Goal: Task Accomplishment & Management: Use online tool/utility

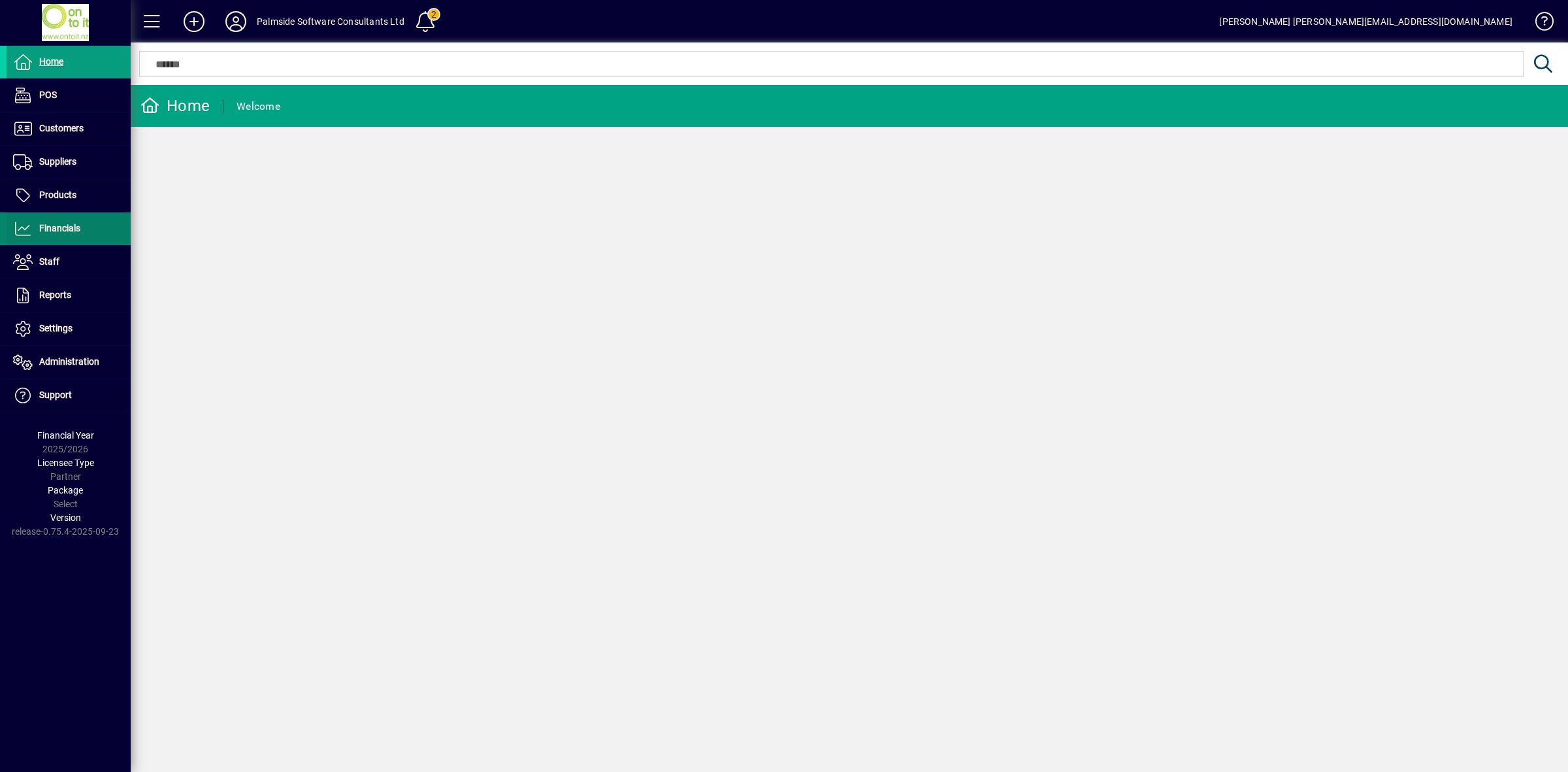
click at [65, 232] on span "Financials" at bounding box center [59, 228] width 41 height 10
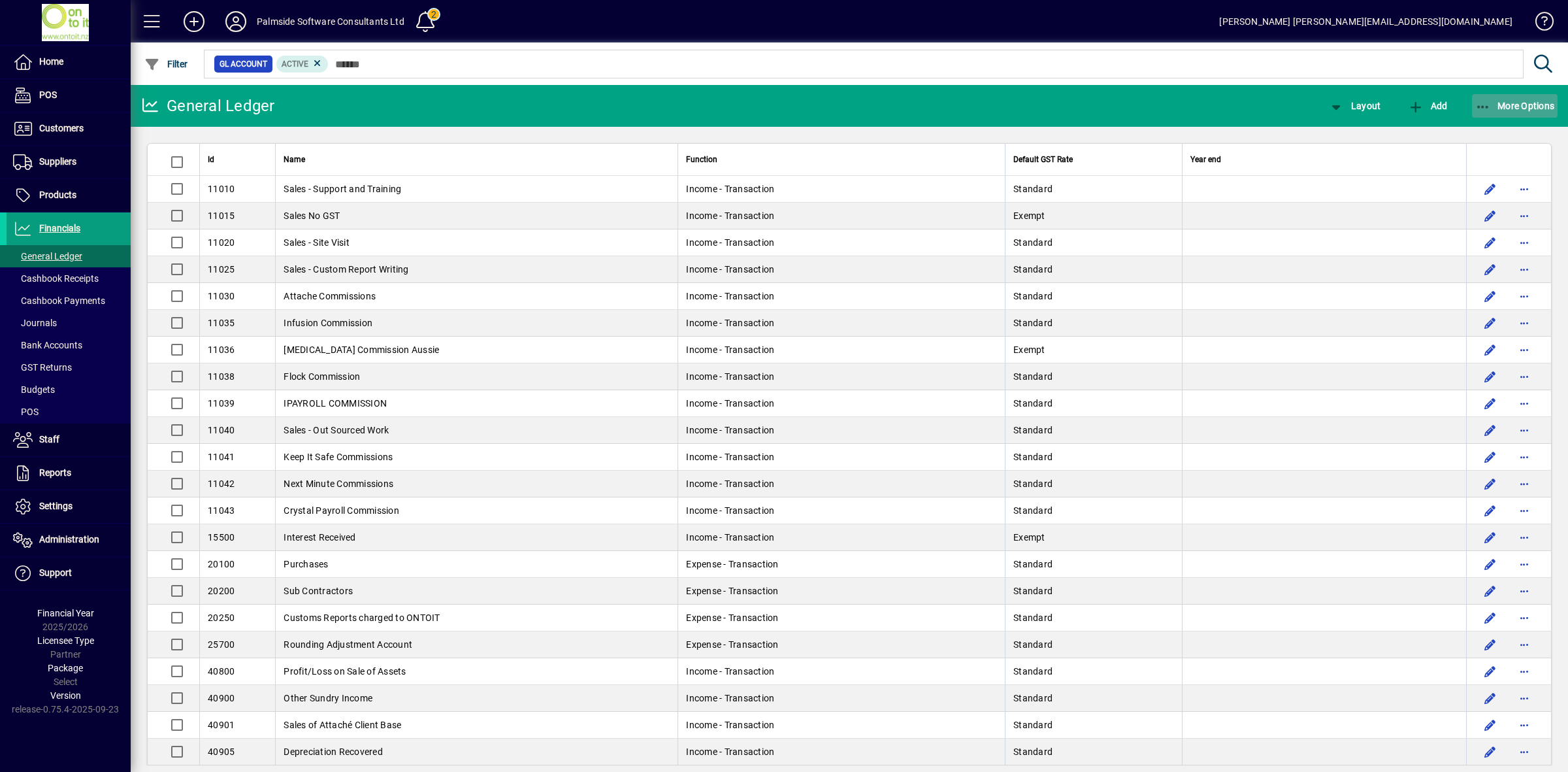
click at [1521, 110] on span "More Options" at bounding box center [1515, 106] width 79 height 10
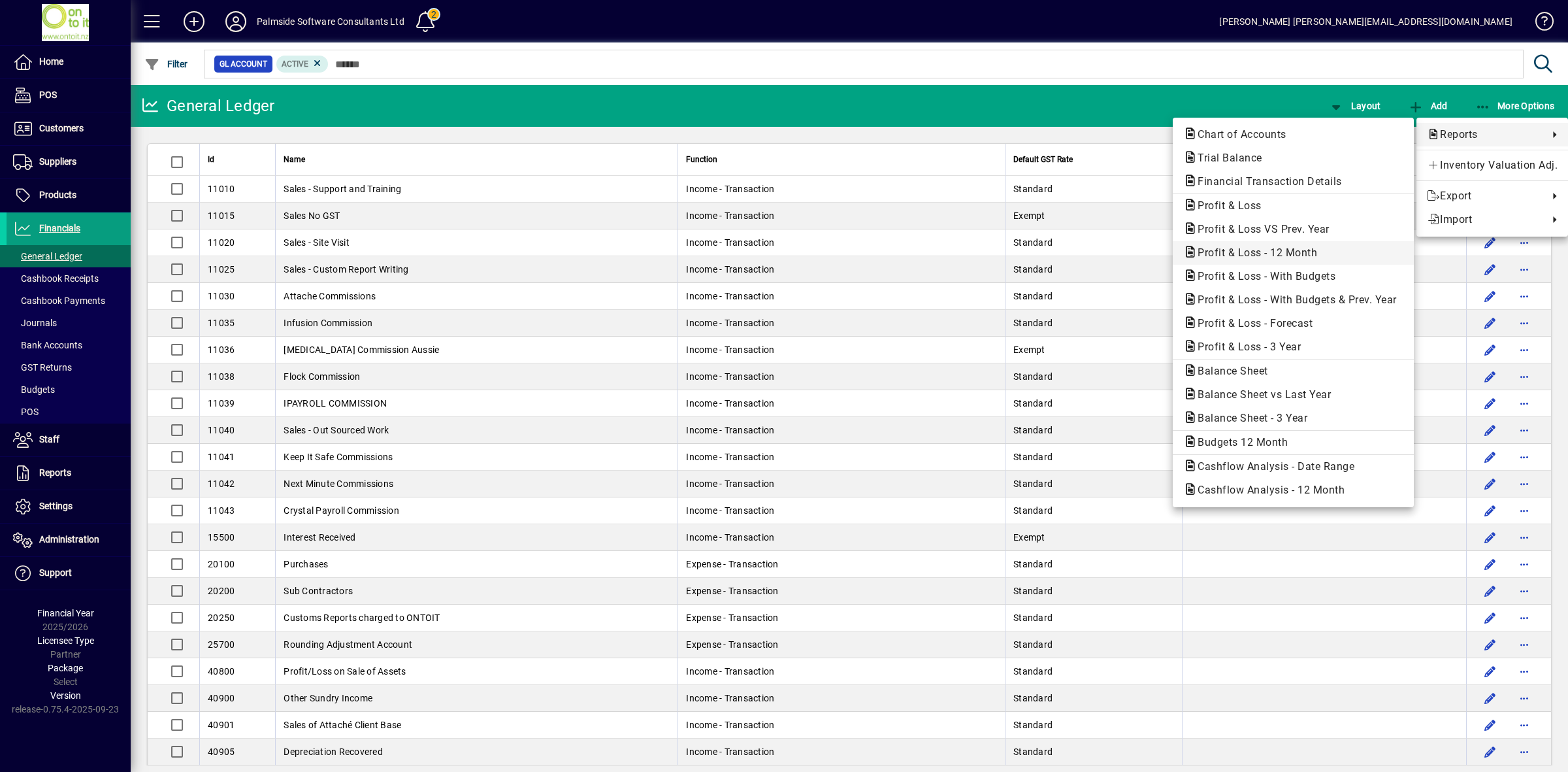
click at [1264, 260] on button "Profit & Loss - 12 Month" at bounding box center [1293, 253] width 241 height 24
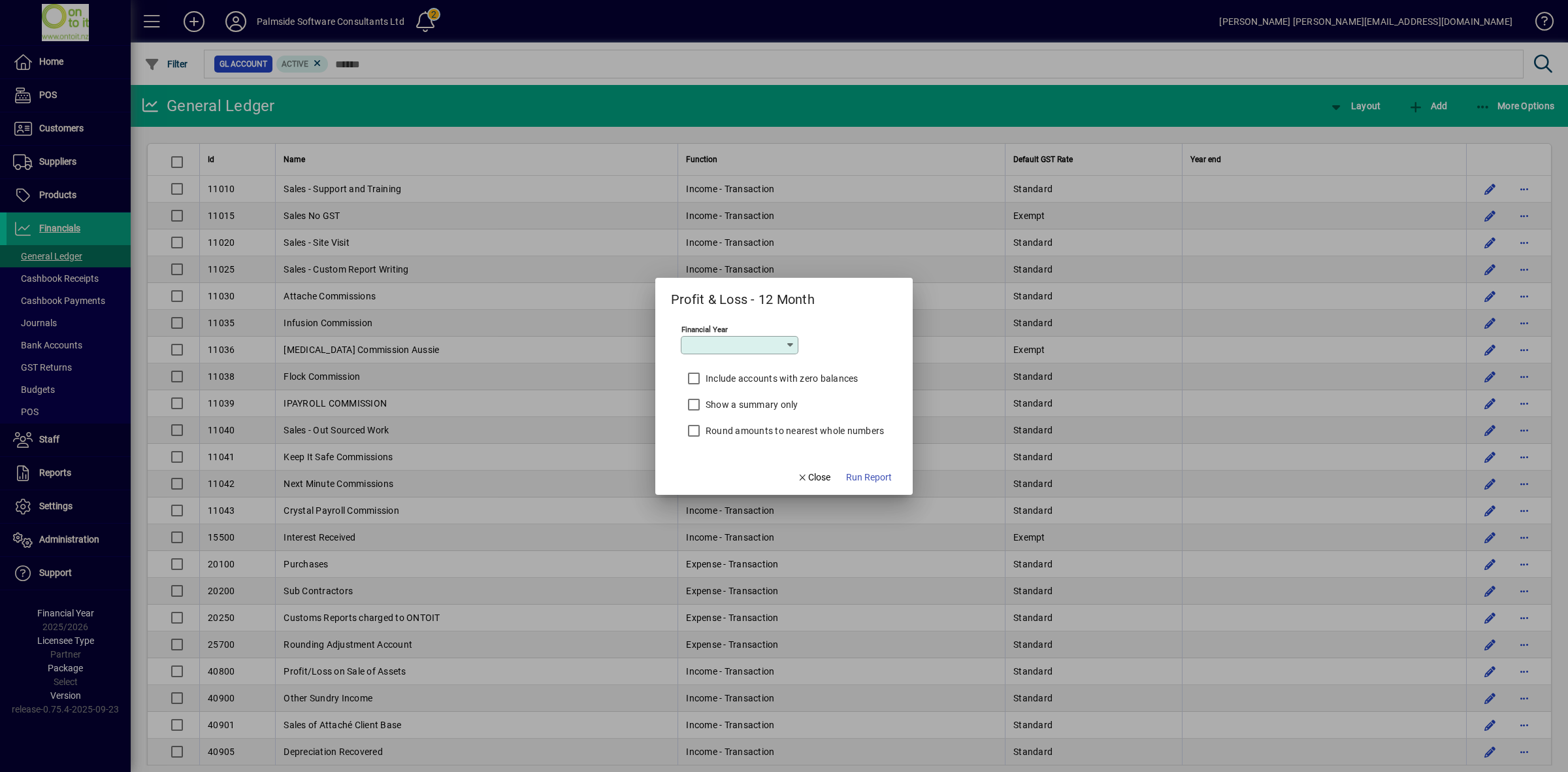
type input "*********"
click at [865, 476] on span "Run Report" at bounding box center [869, 477] width 46 height 14
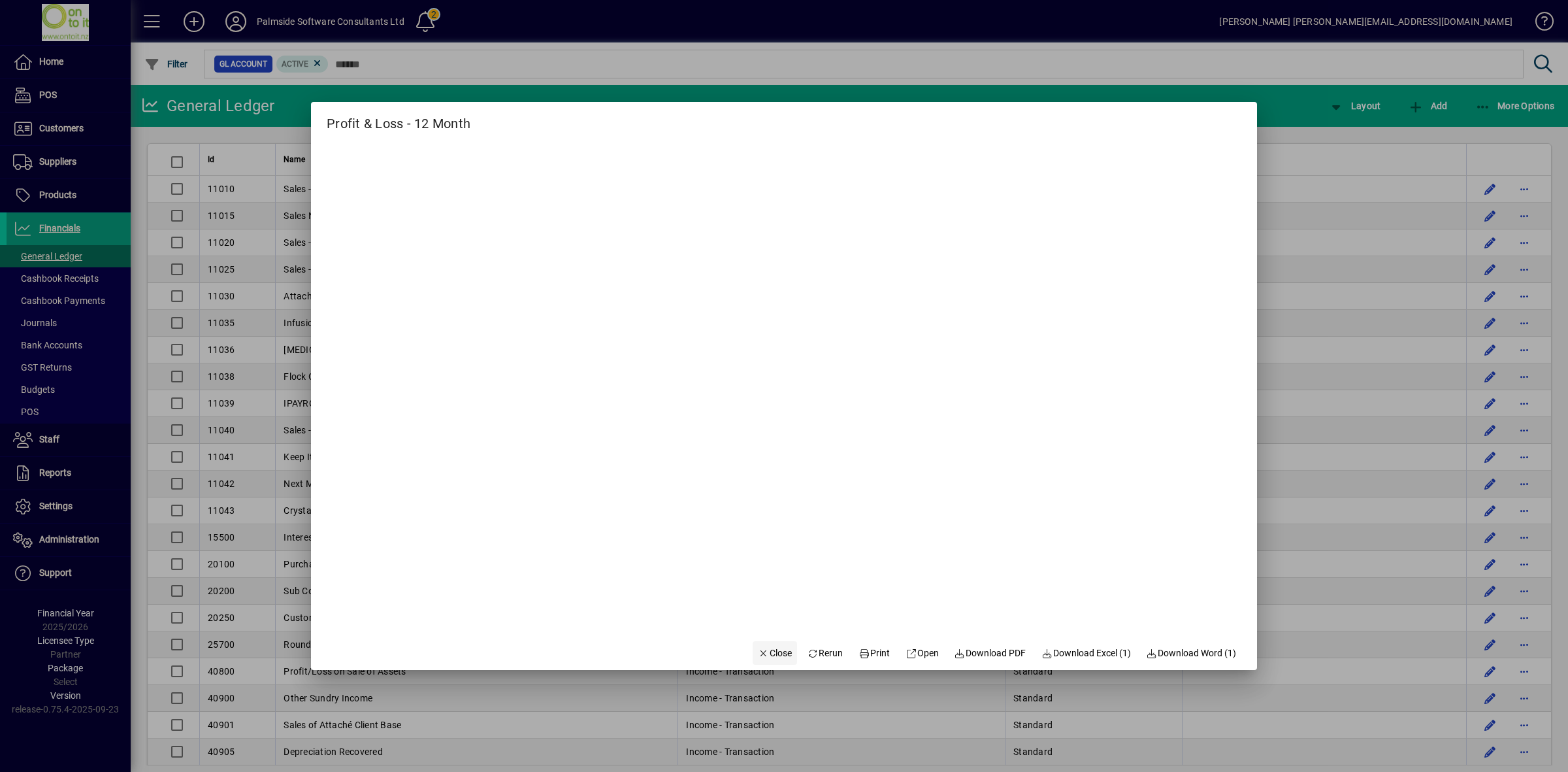
click at [763, 654] on span "Close" at bounding box center [774, 653] width 34 height 14
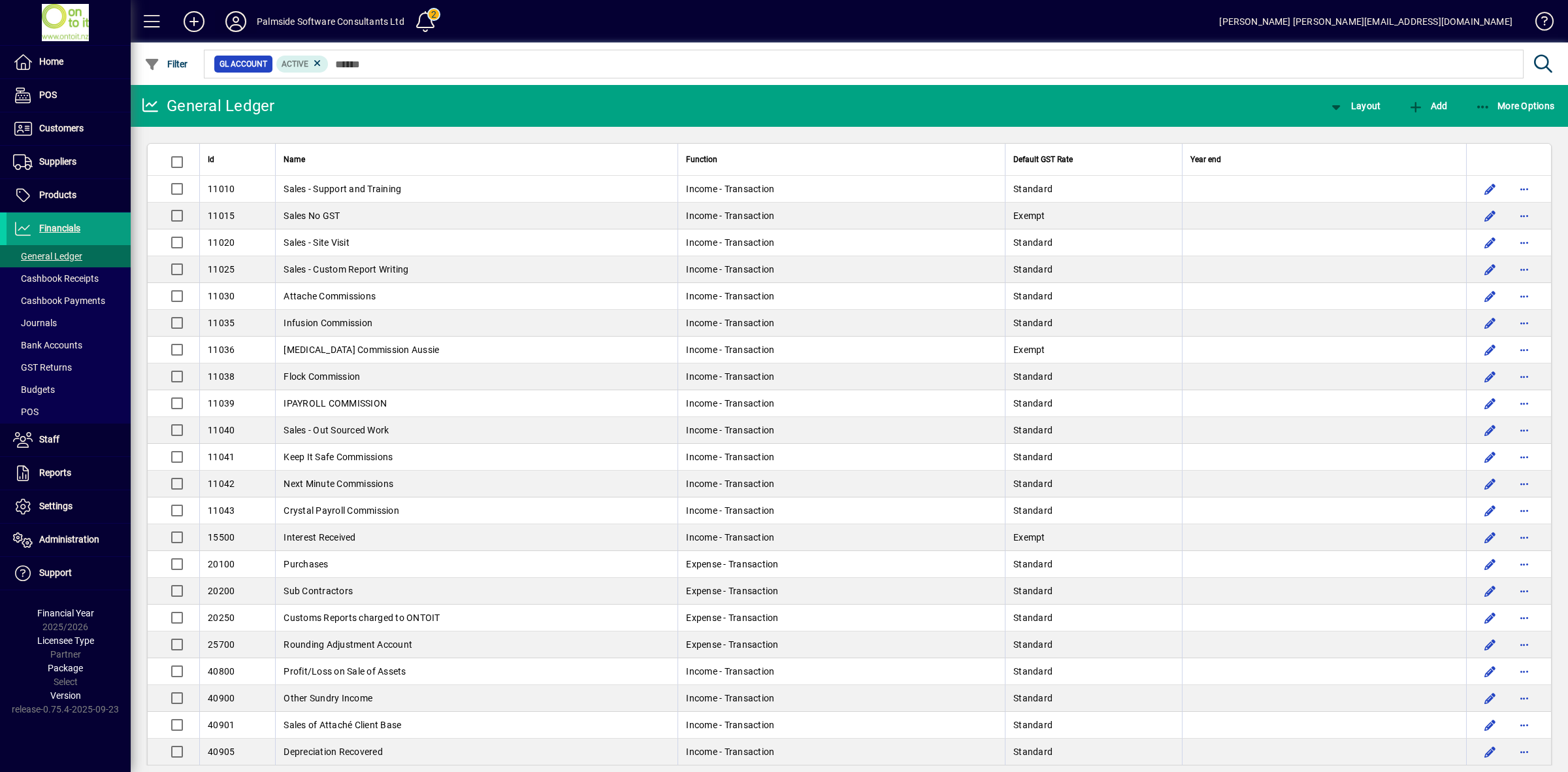
click at [230, 22] on icon at bounding box center [236, 21] width 26 height 21
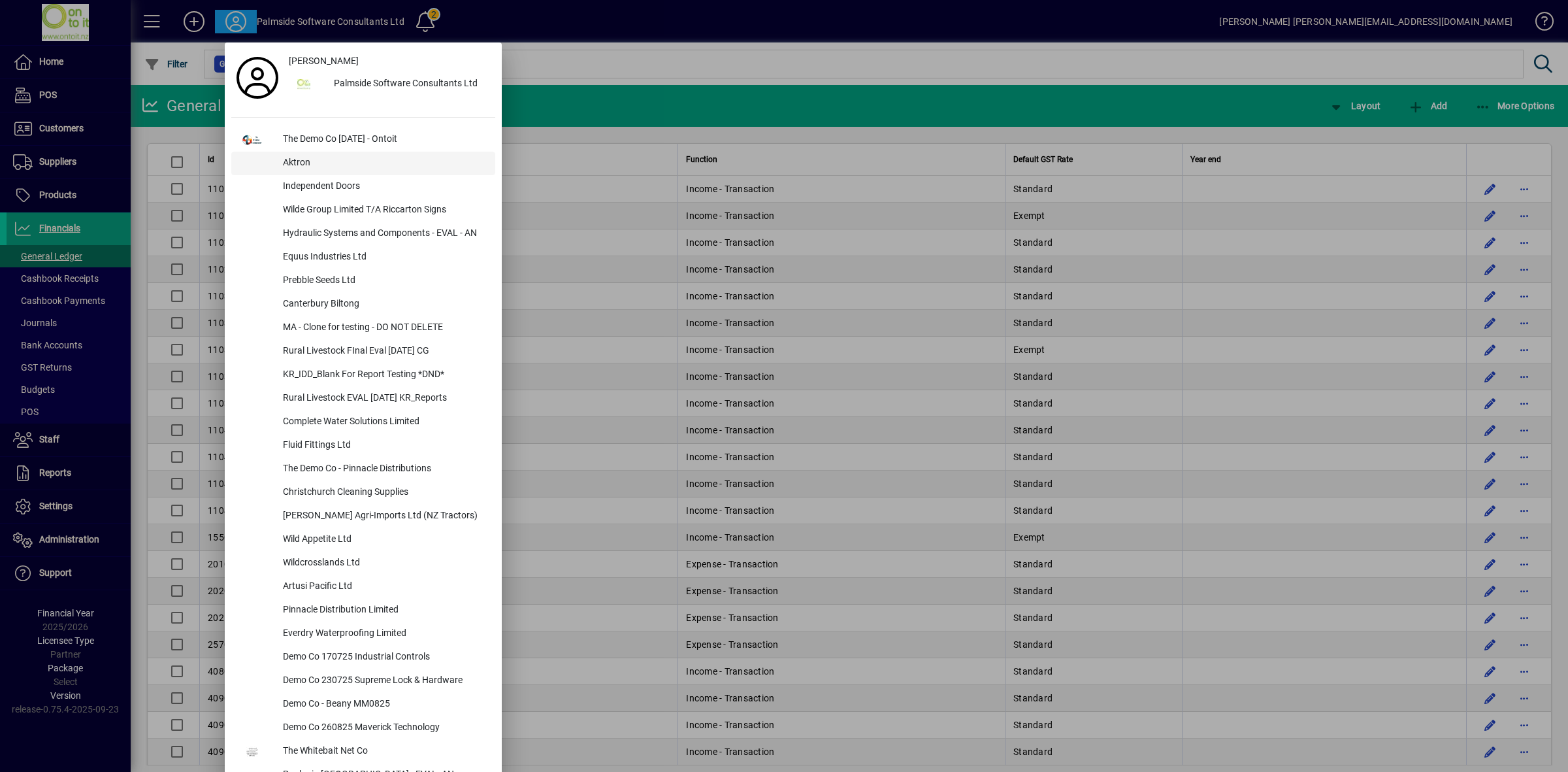
click at [325, 157] on div "Aktron" at bounding box center [384, 163] width 223 height 24
